Goal: Transaction & Acquisition: Book appointment/travel/reservation

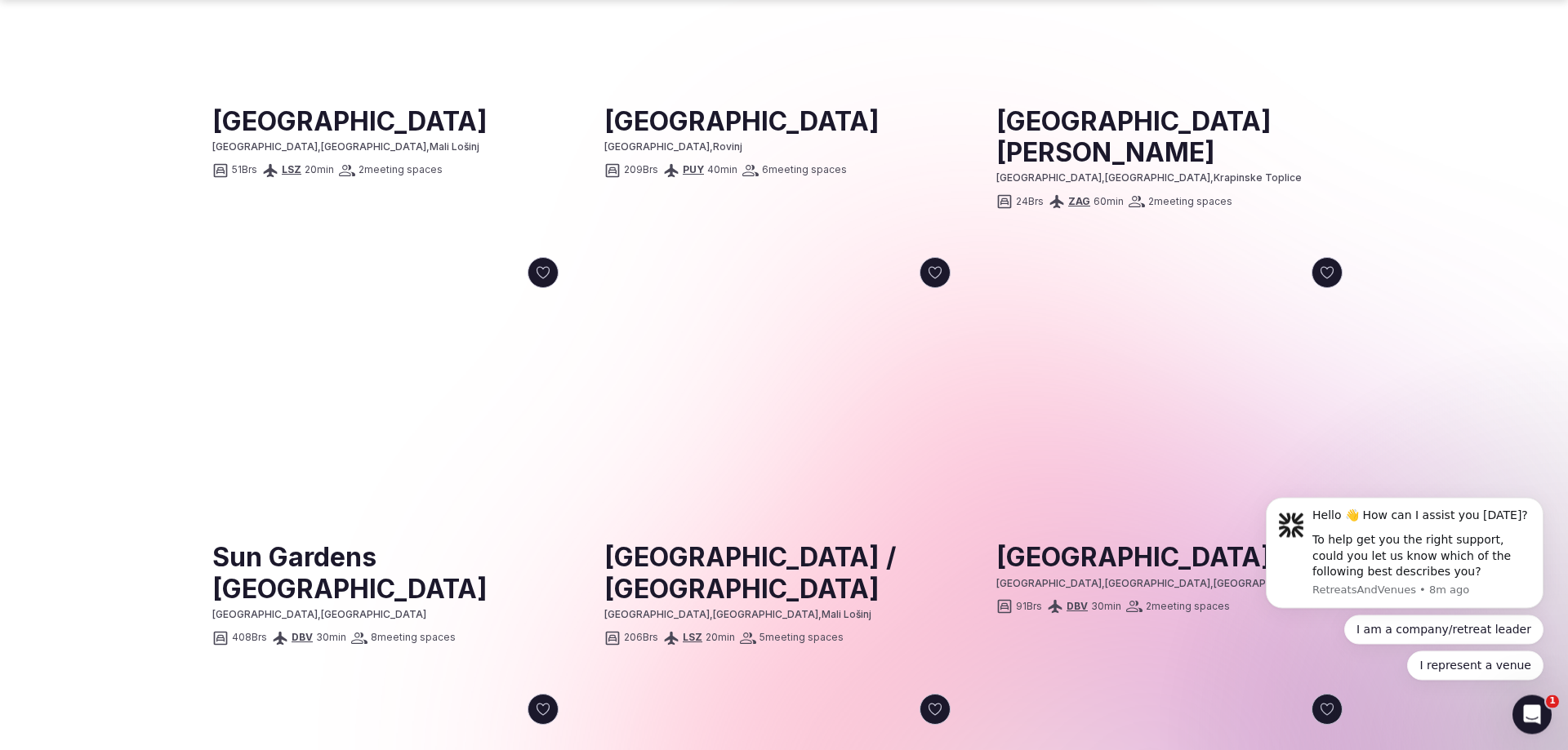
scroll to position [2082, 0]
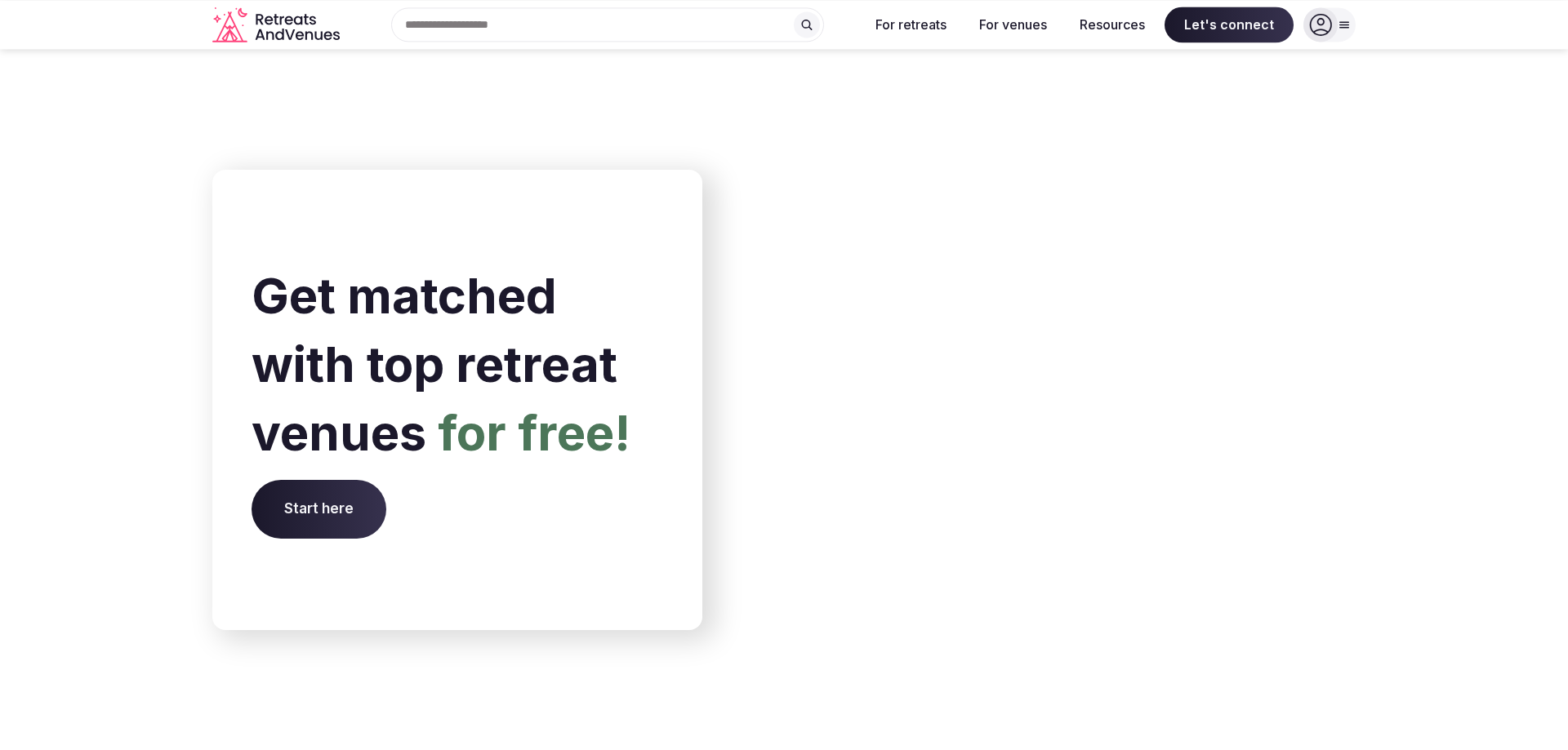
scroll to position [5244, 0]
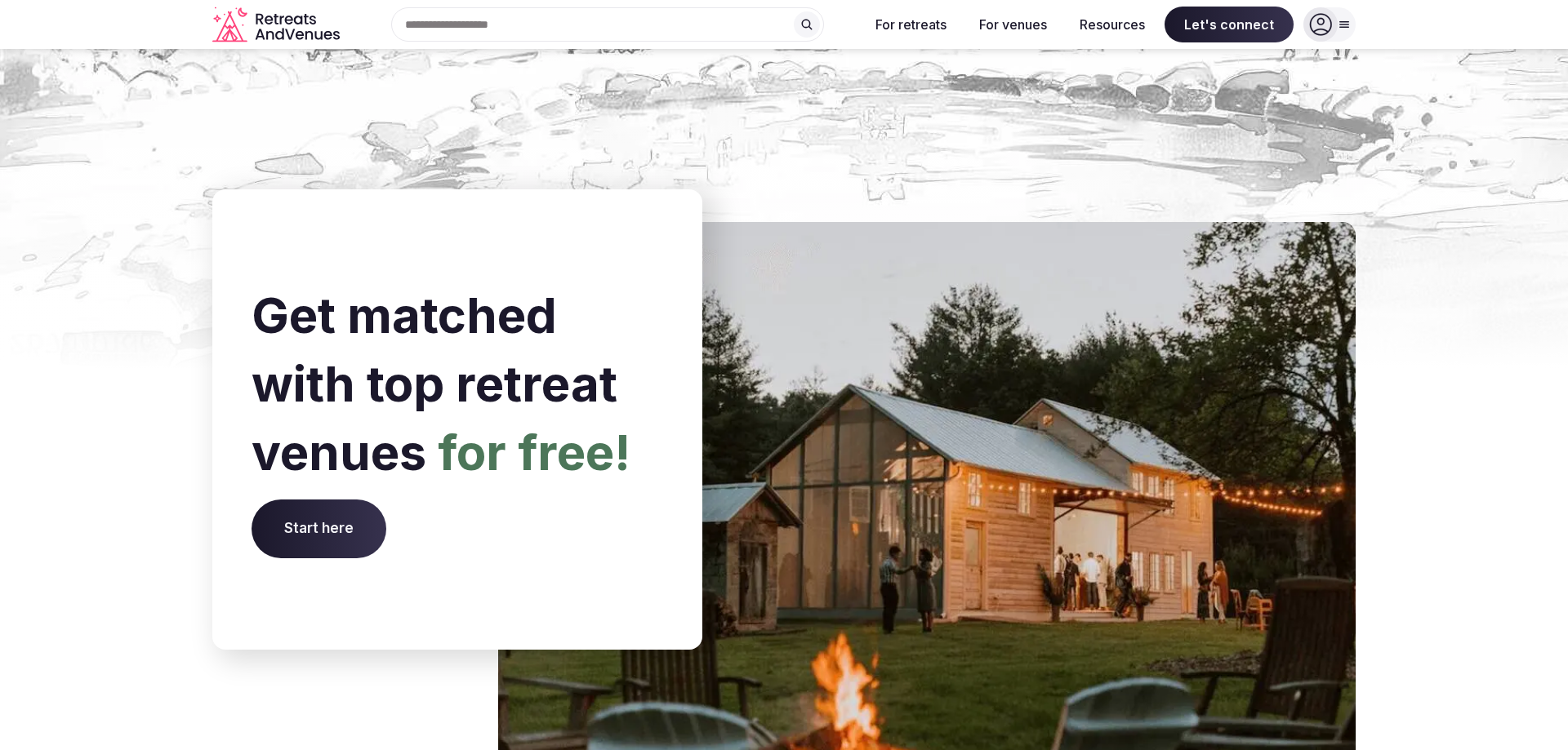
click at [346, 499] on span "Start here" at bounding box center [319, 529] width 135 height 59
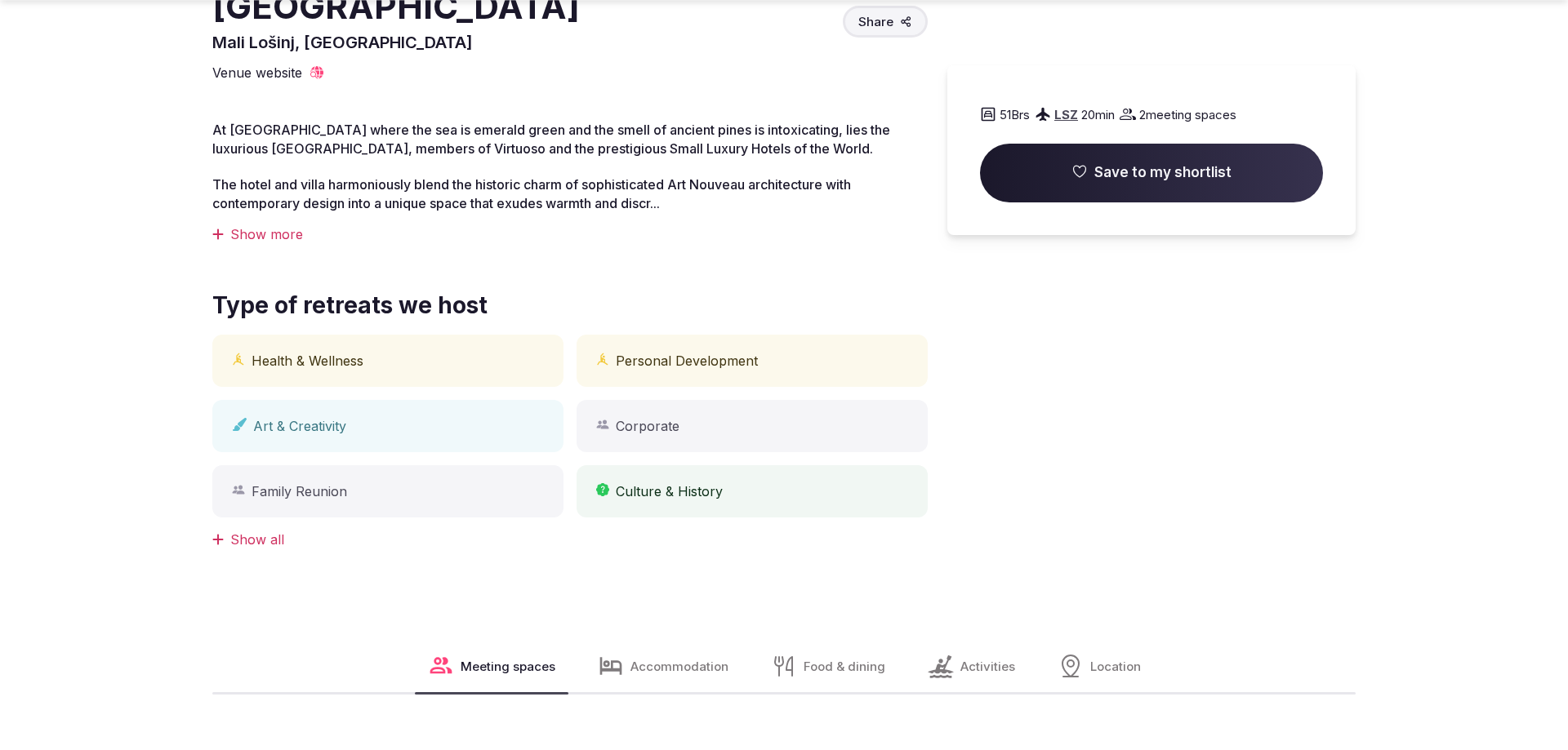
scroll to position [583, 0]
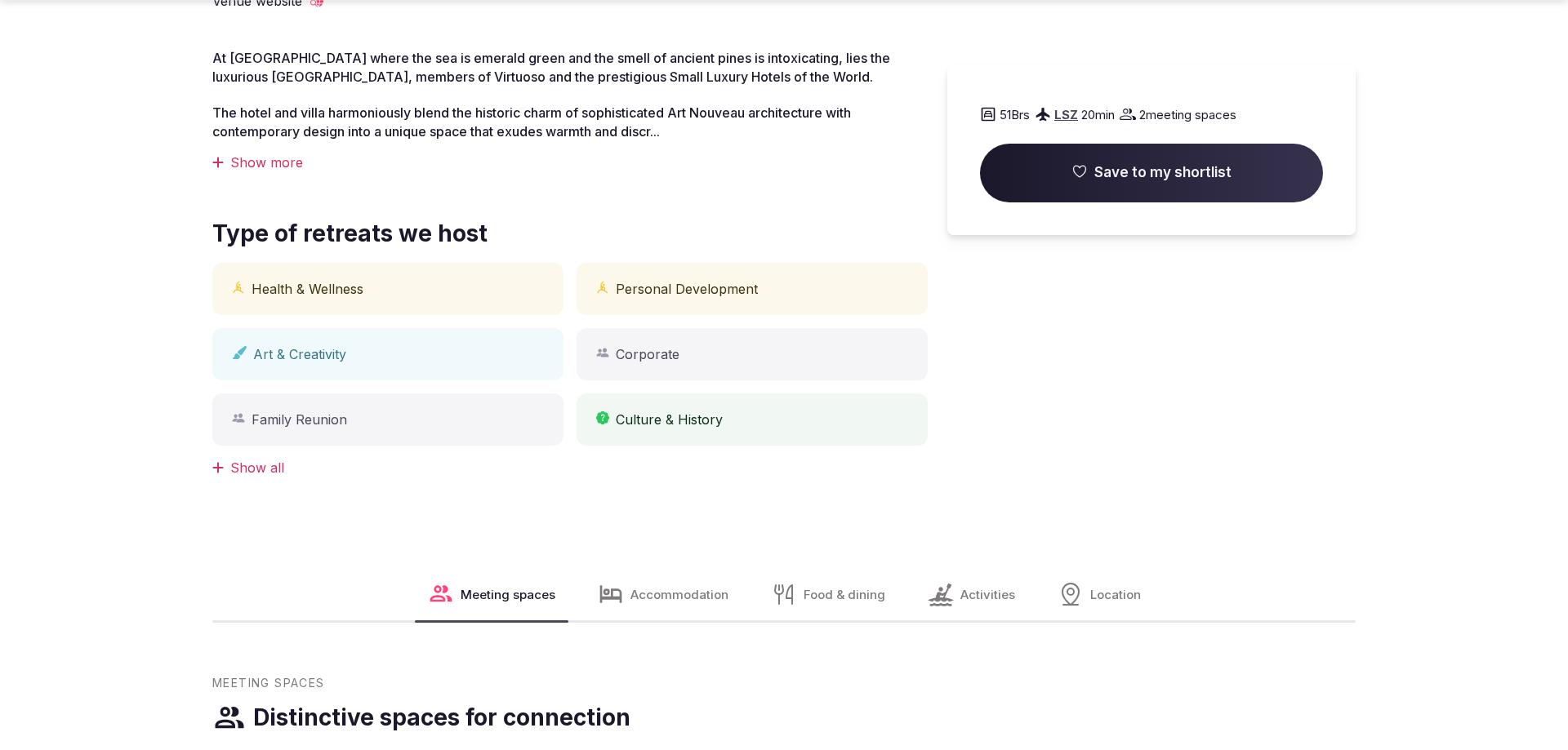
click at [267, 171] on div "Show more" at bounding box center [569, 162] width 715 height 18
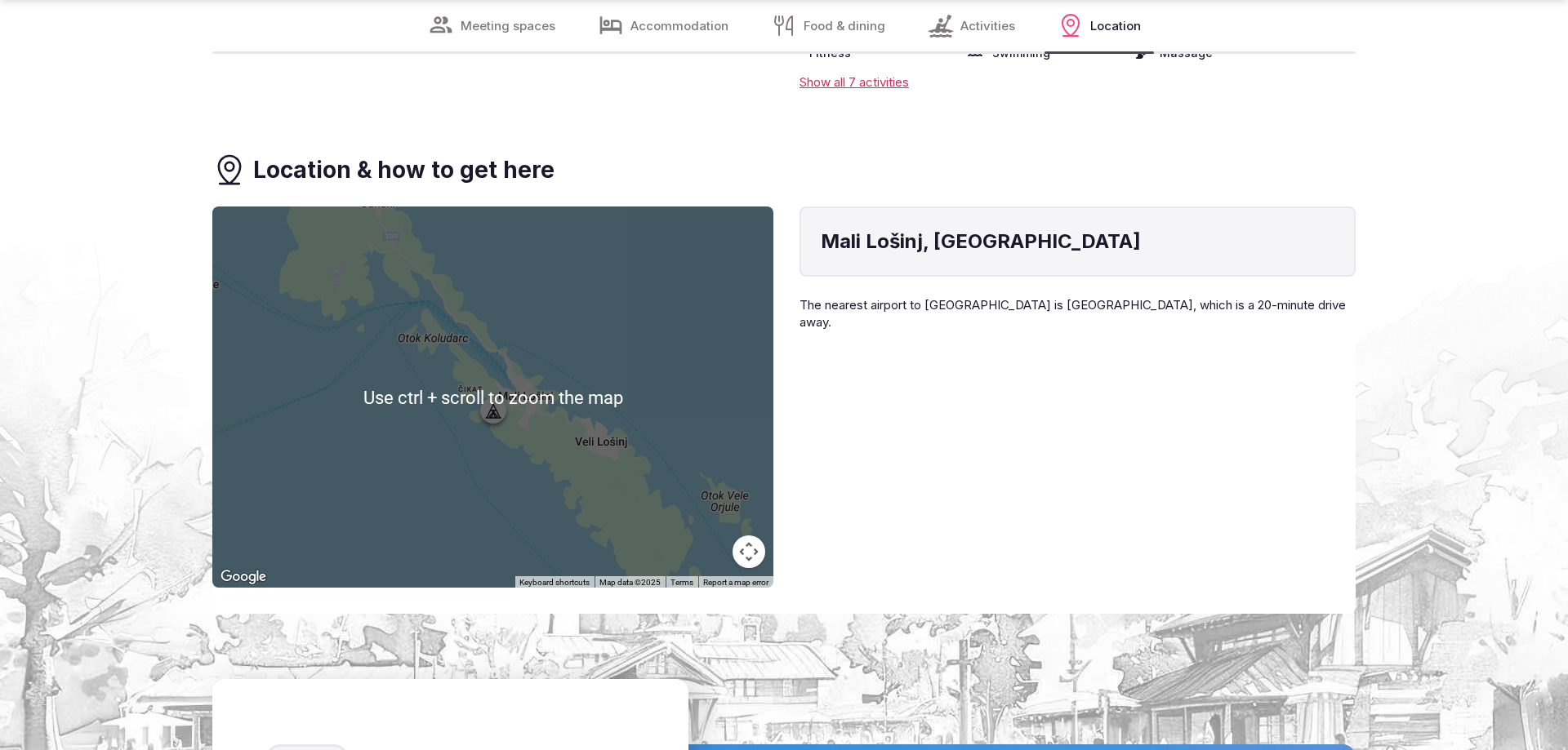
scroll to position [3996, 0]
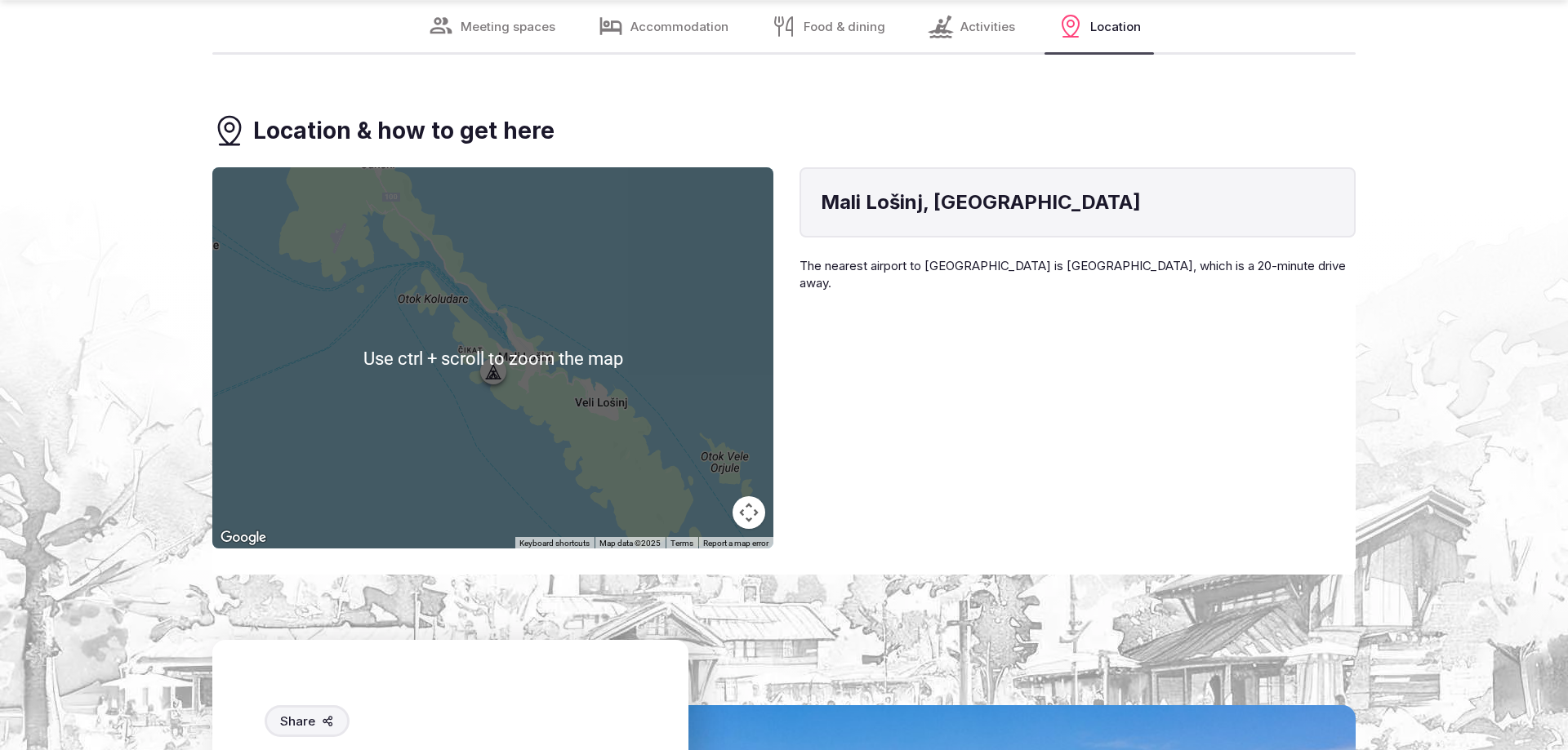
click at [431, 358] on div at bounding box center [492, 358] width 561 height 381
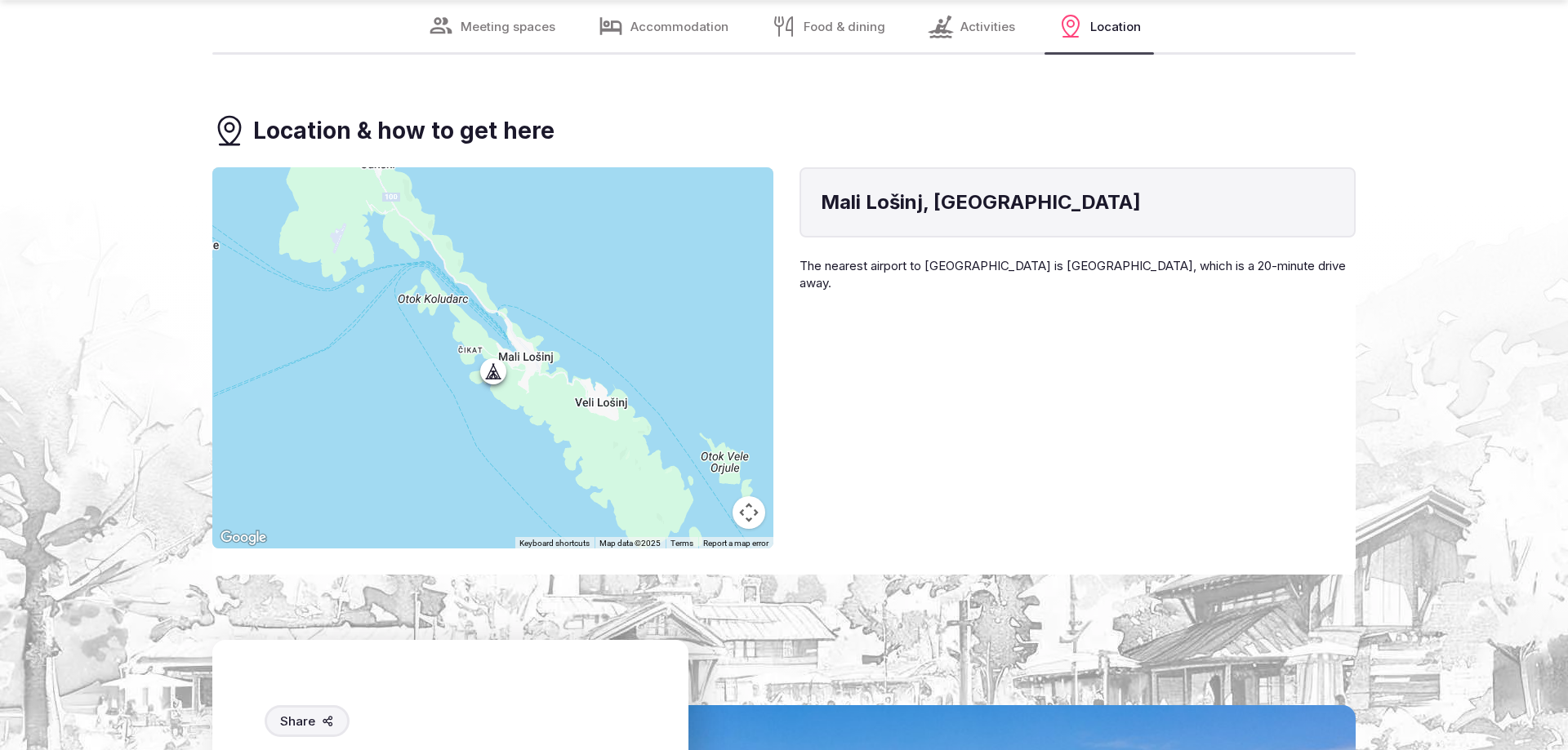
click at [430, 358] on div at bounding box center [492, 358] width 561 height 381
click at [753, 499] on button "Map camera controls" at bounding box center [748, 512] width 32 height 32
click at [704, 498] on button "Zoom out" at bounding box center [708, 512] width 32 height 32
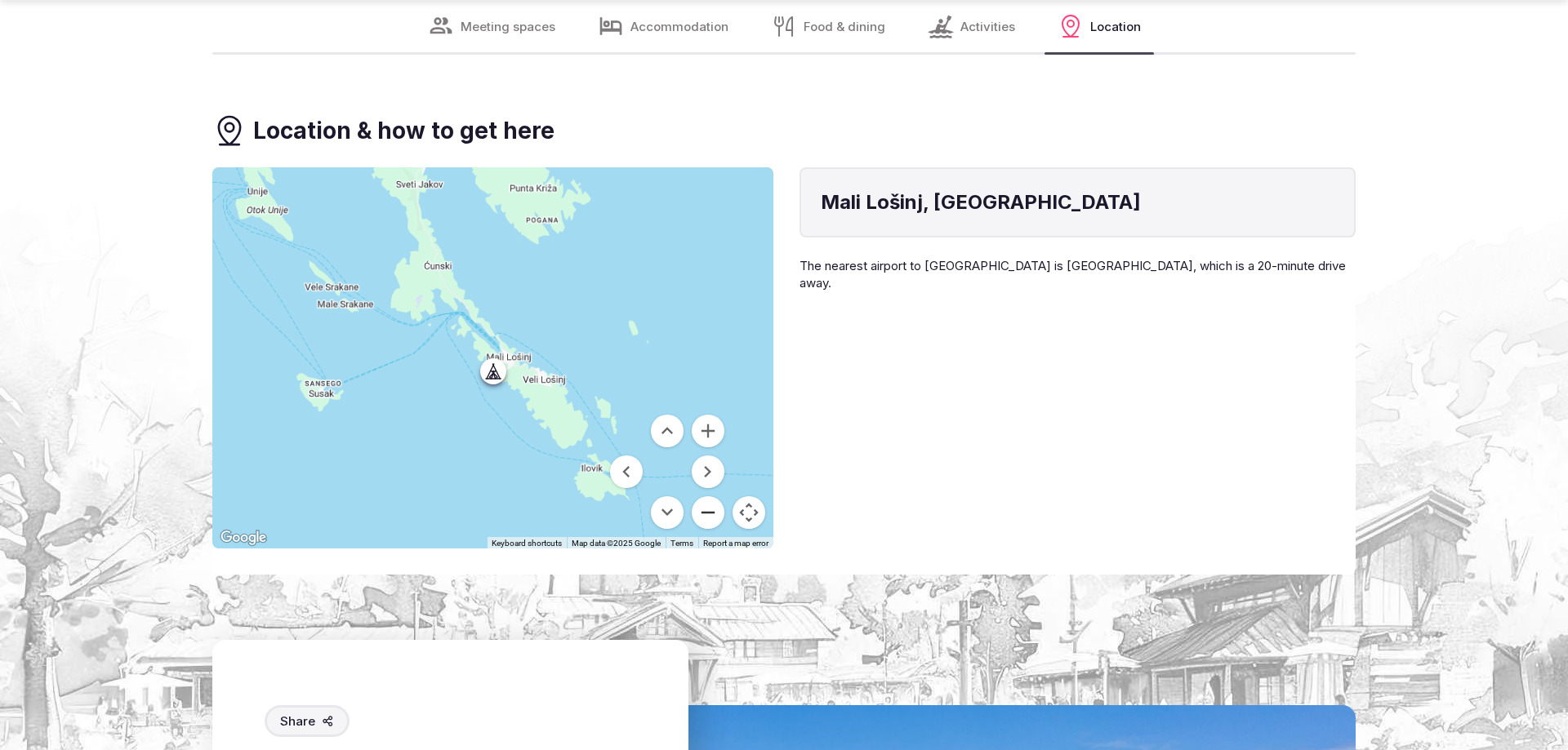
click at [704, 498] on button "Zoom out" at bounding box center [708, 512] width 32 height 32
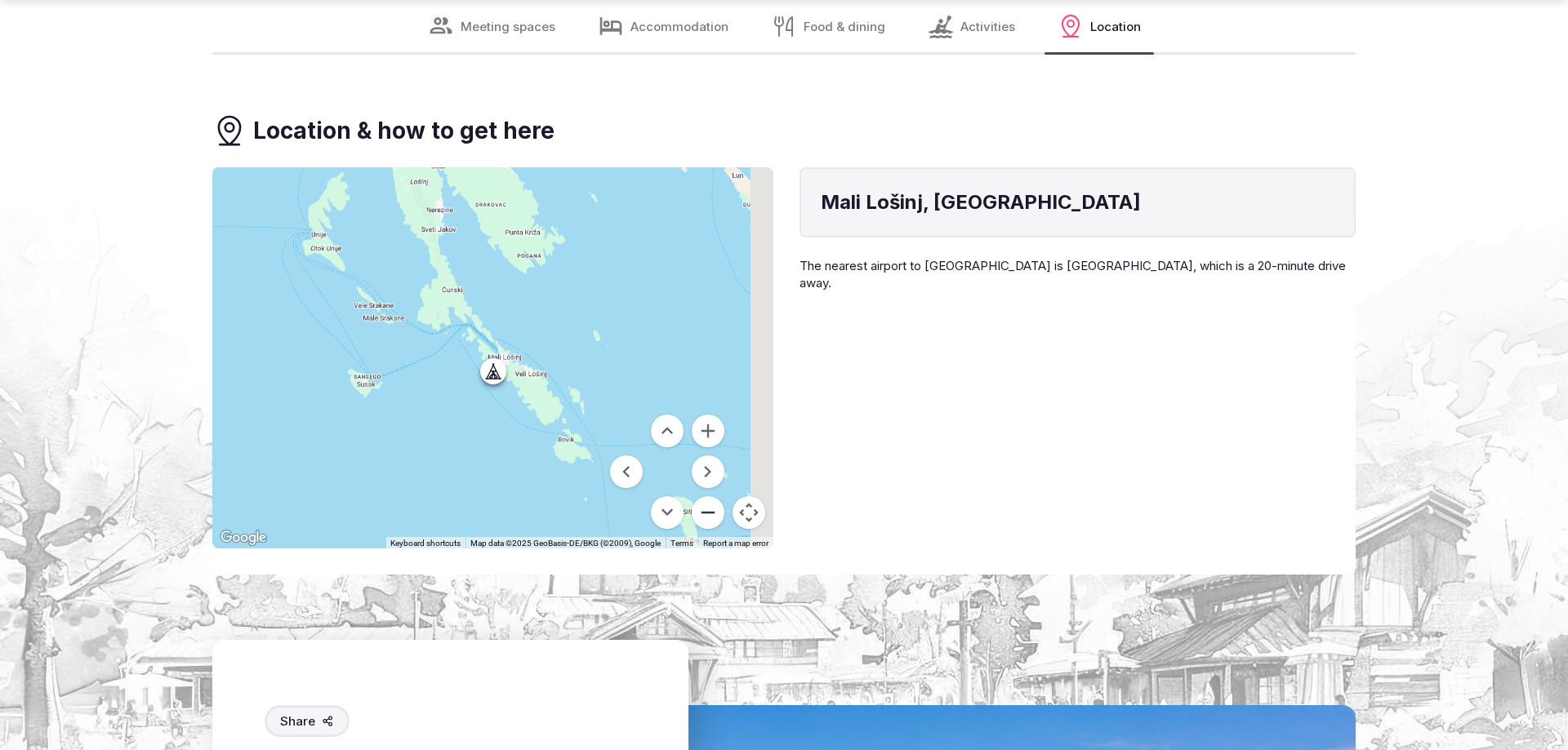
click at [704, 498] on button "Zoom out" at bounding box center [708, 512] width 32 height 32
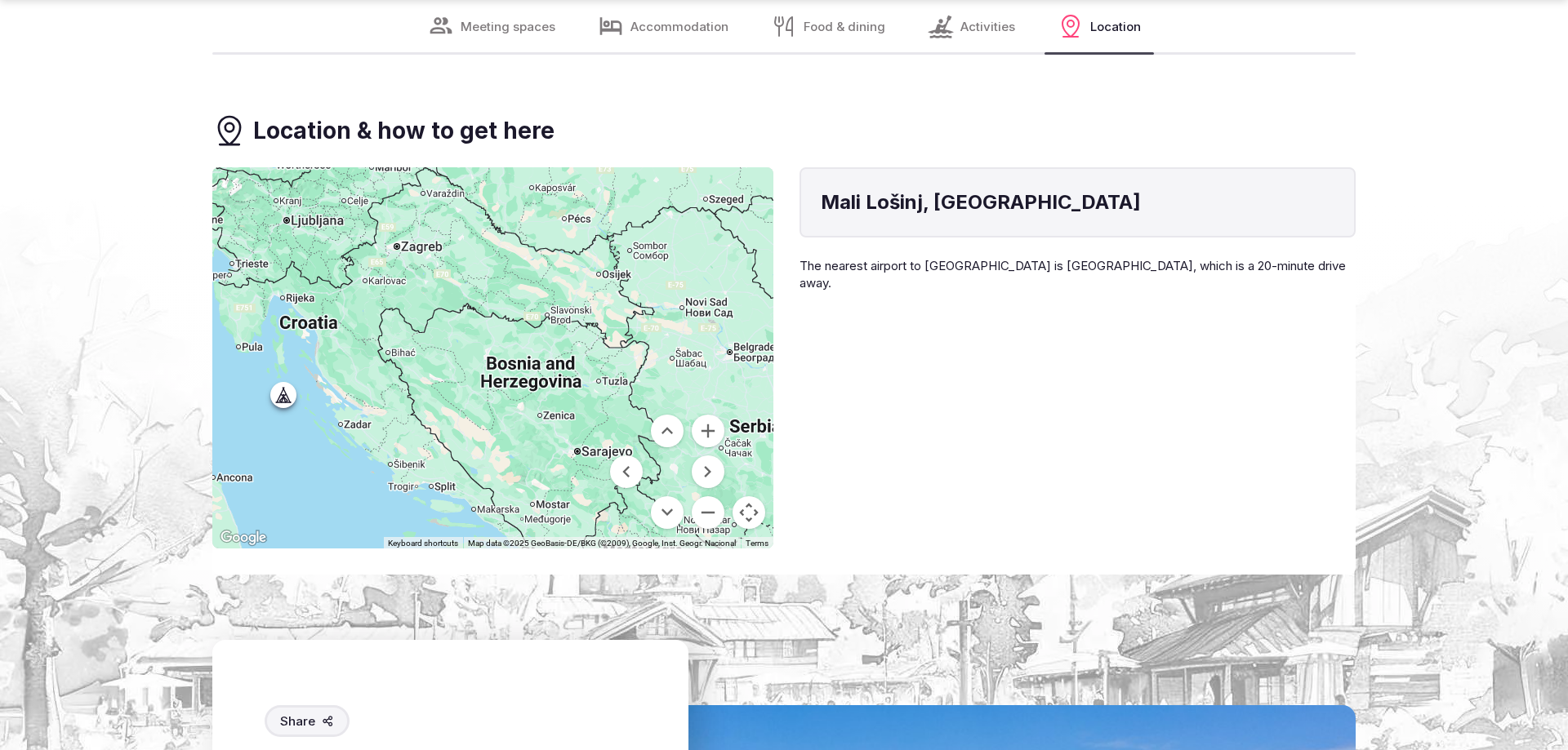
drag, startPoint x: 623, startPoint y: 370, endPoint x: 410, endPoint y: 392, distance: 214.1
click at [410, 392] on div at bounding box center [492, 358] width 561 height 381
